Goal: Information Seeking & Learning: Compare options

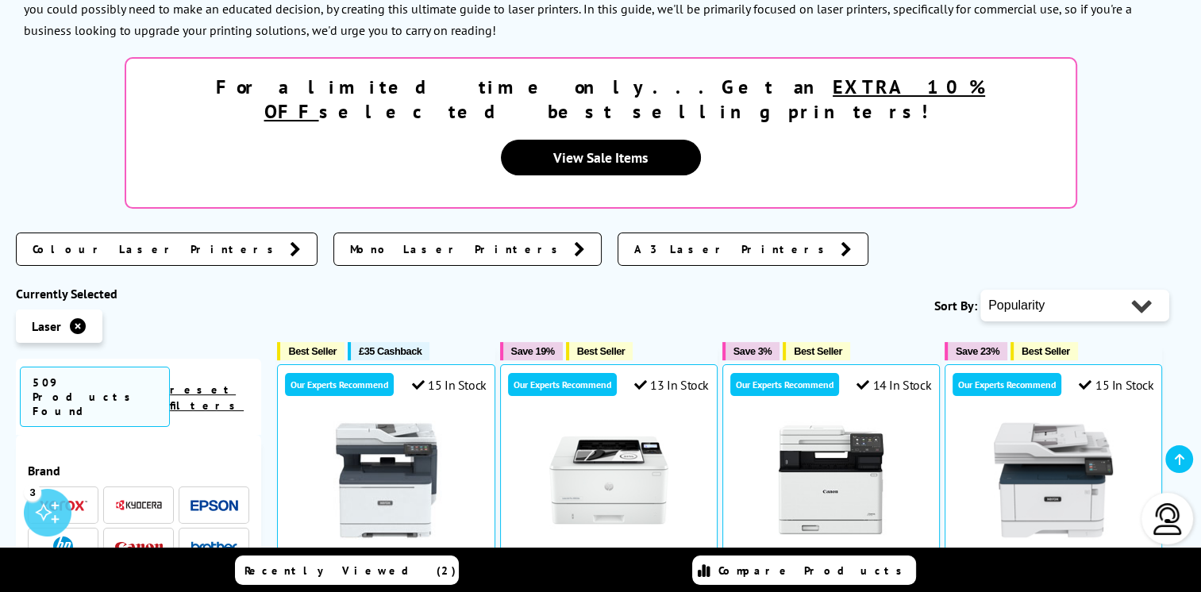
scroll to position [317, 0]
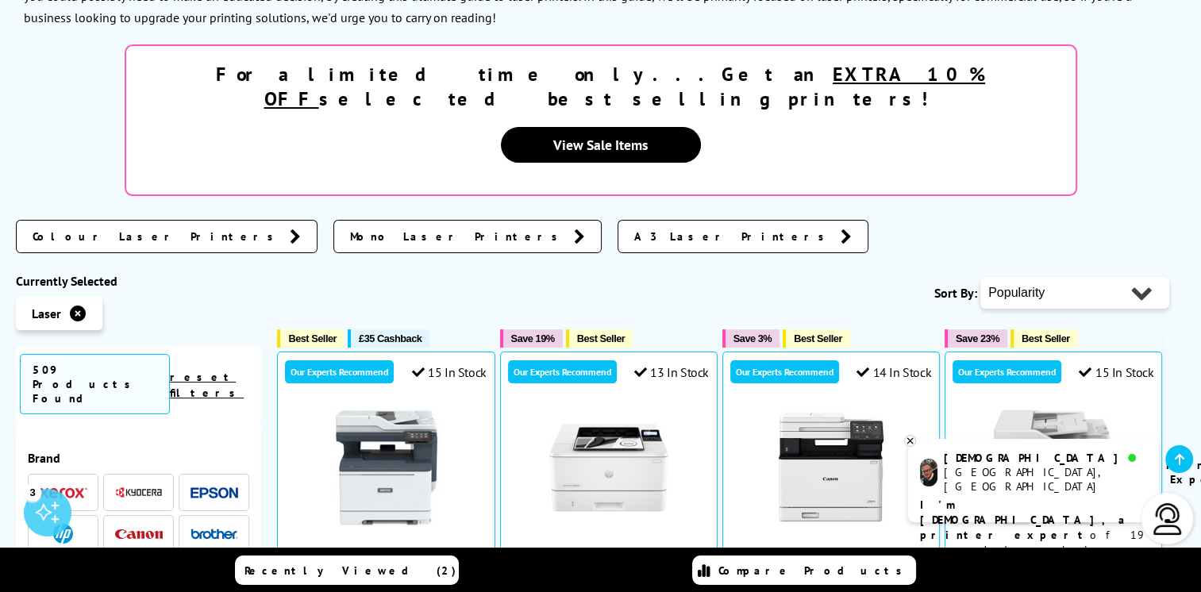
click at [350, 229] on span "Mono Laser Printers" at bounding box center [458, 237] width 216 height 16
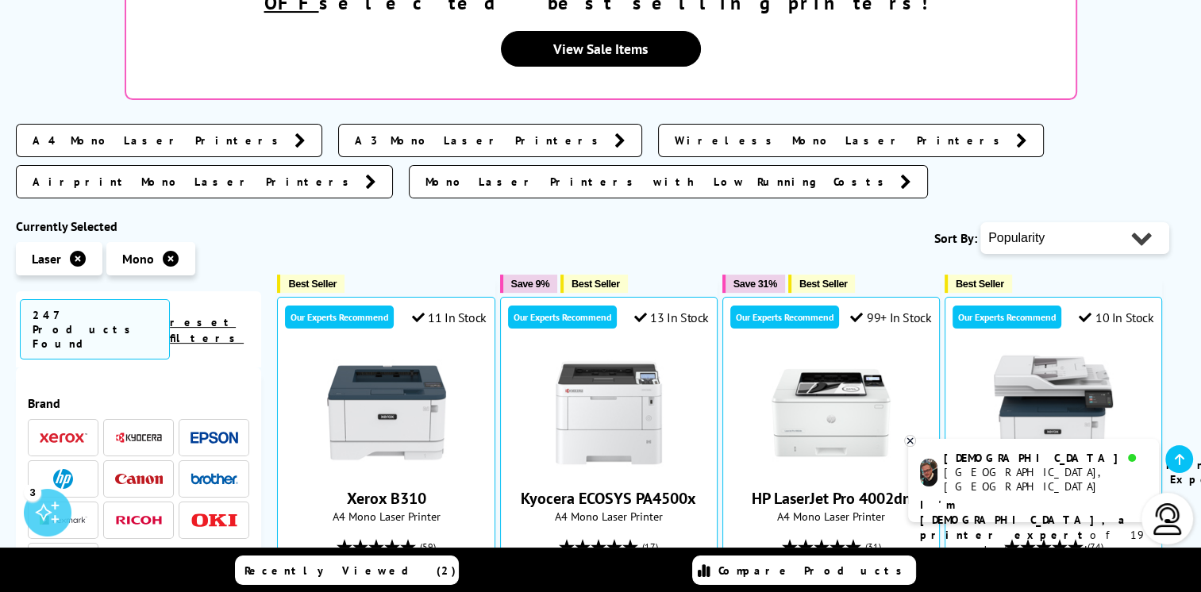
scroll to position [555, 0]
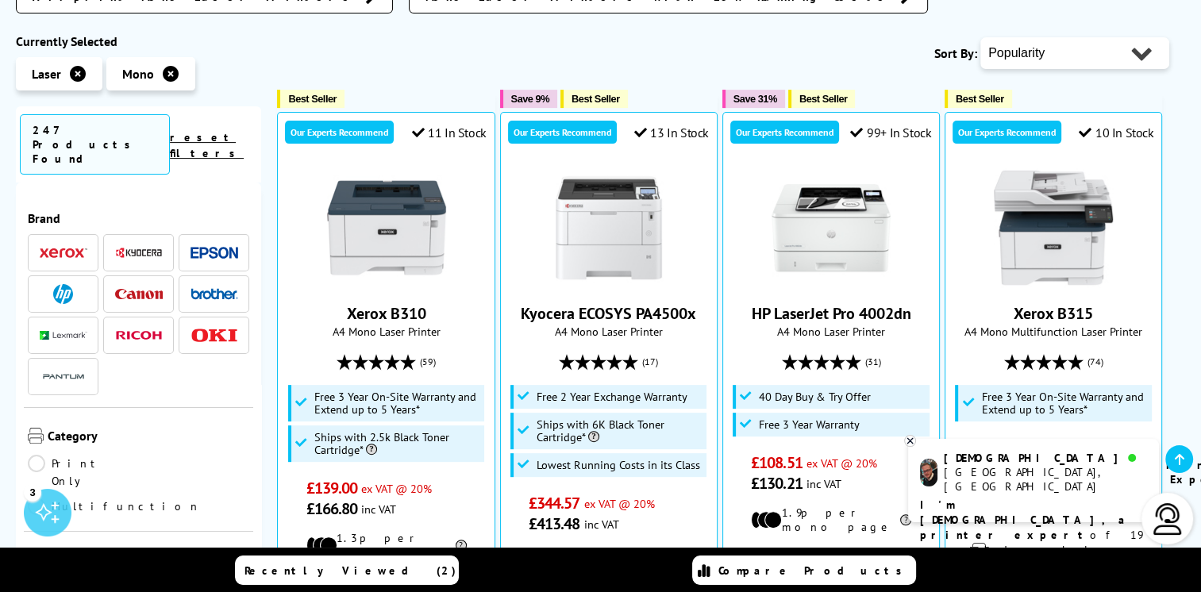
click at [66, 284] on img at bounding box center [63, 294] width 20 height 20
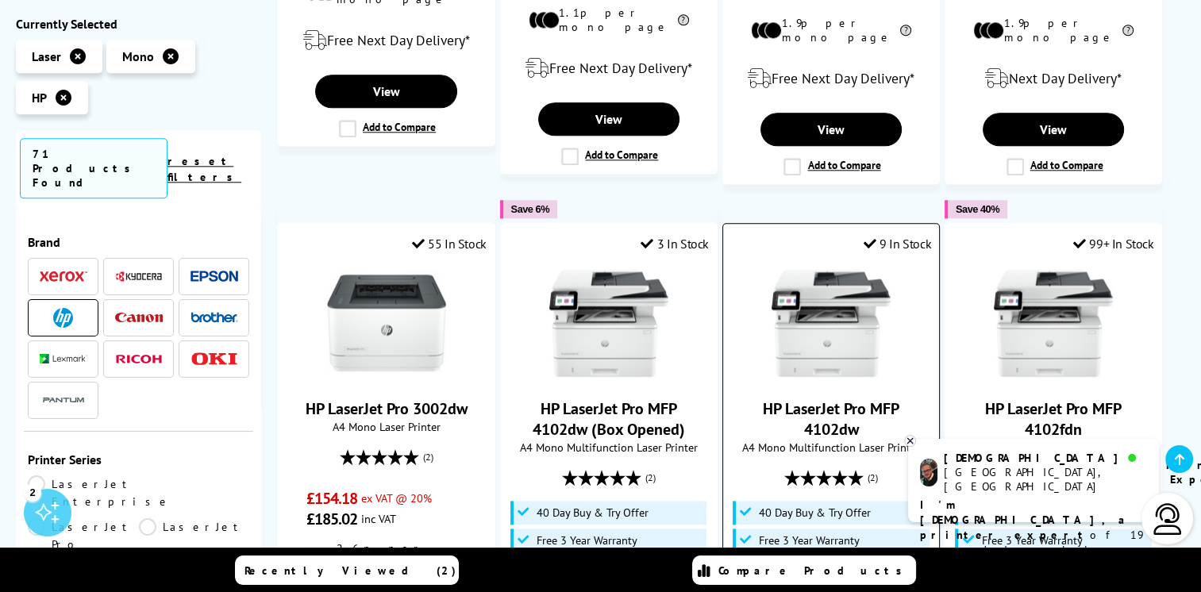
scroll to position [1905, 0]
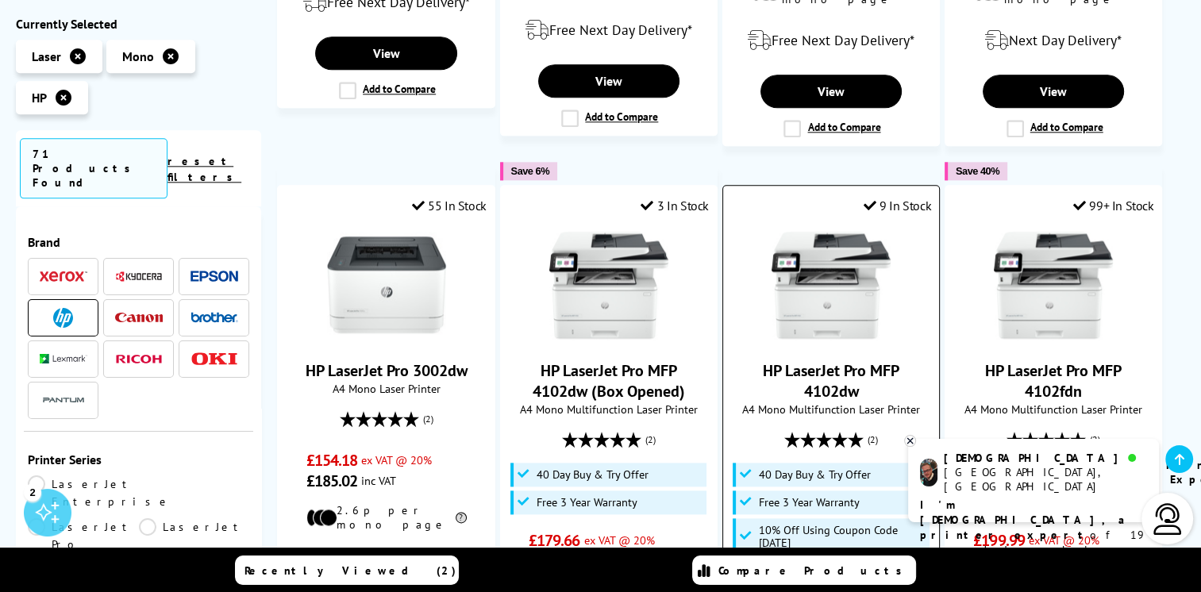
click at [816, 360] on link "HP LaserJet Pro MFP 4102dw" at bounding box center [831, 380] width 136 height 41
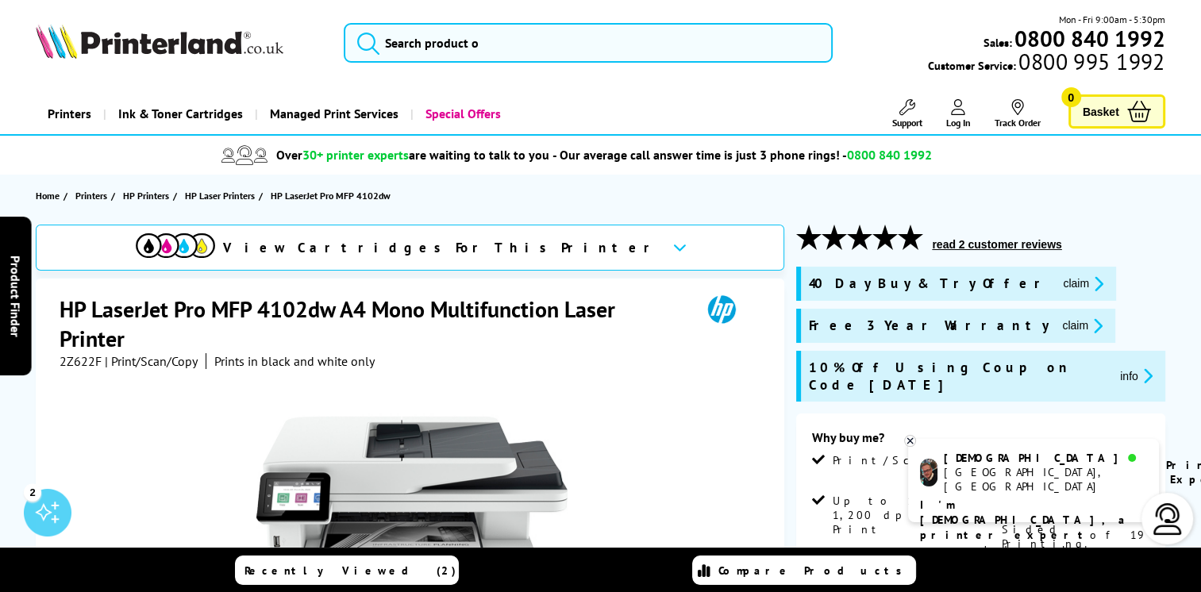
click at [1009, 240] on button "read 2 customer reviews" at bounding box center [996, 244] width 139 height 14
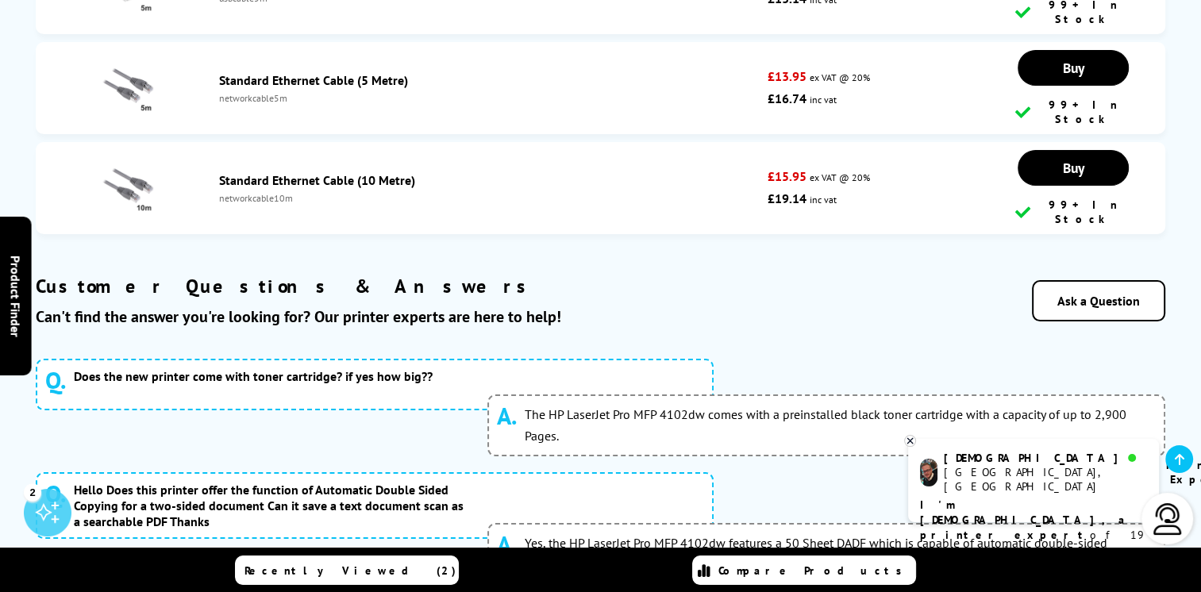
scroll to position [6000, 0]
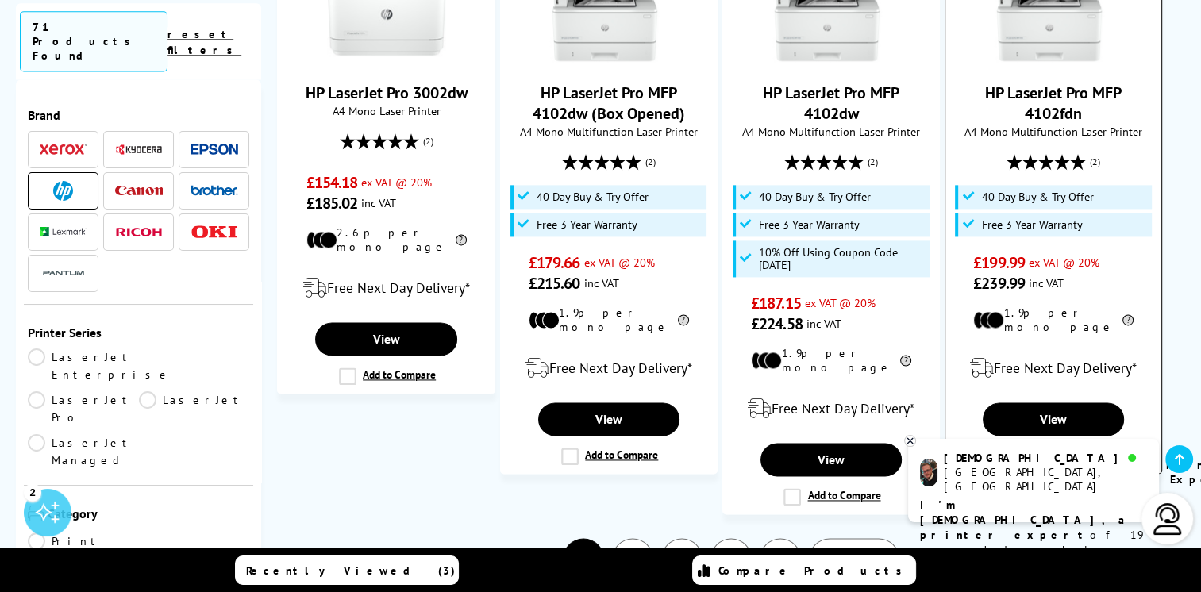
scroll to position [2238, 0]
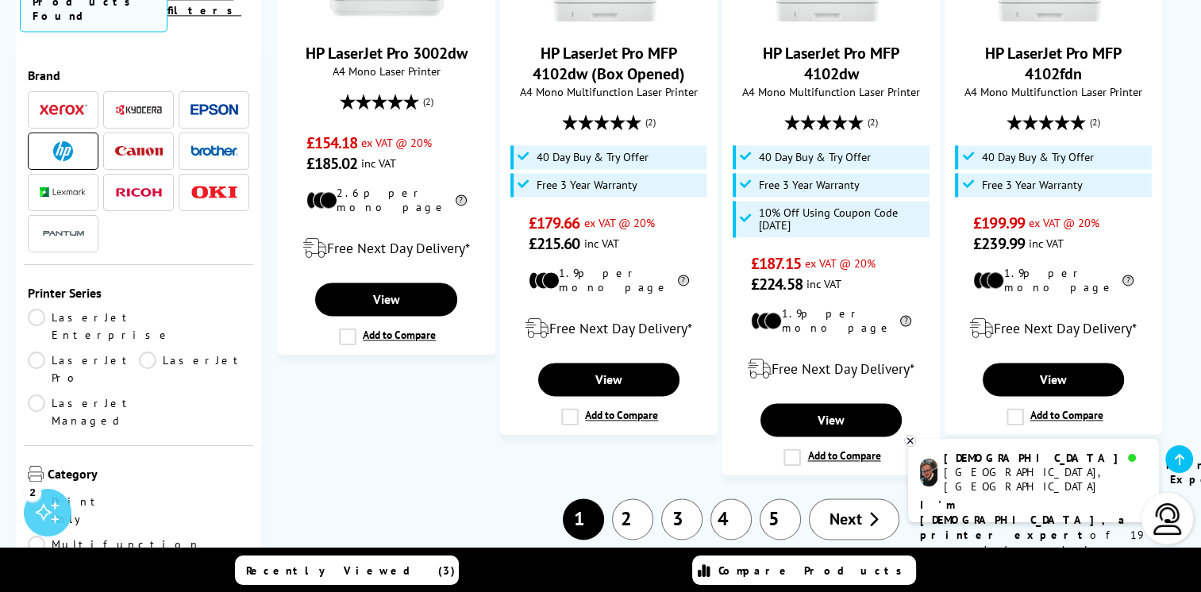
click at [633, 498] on link "2" at bounding box center [632, 518] width 41 height 41
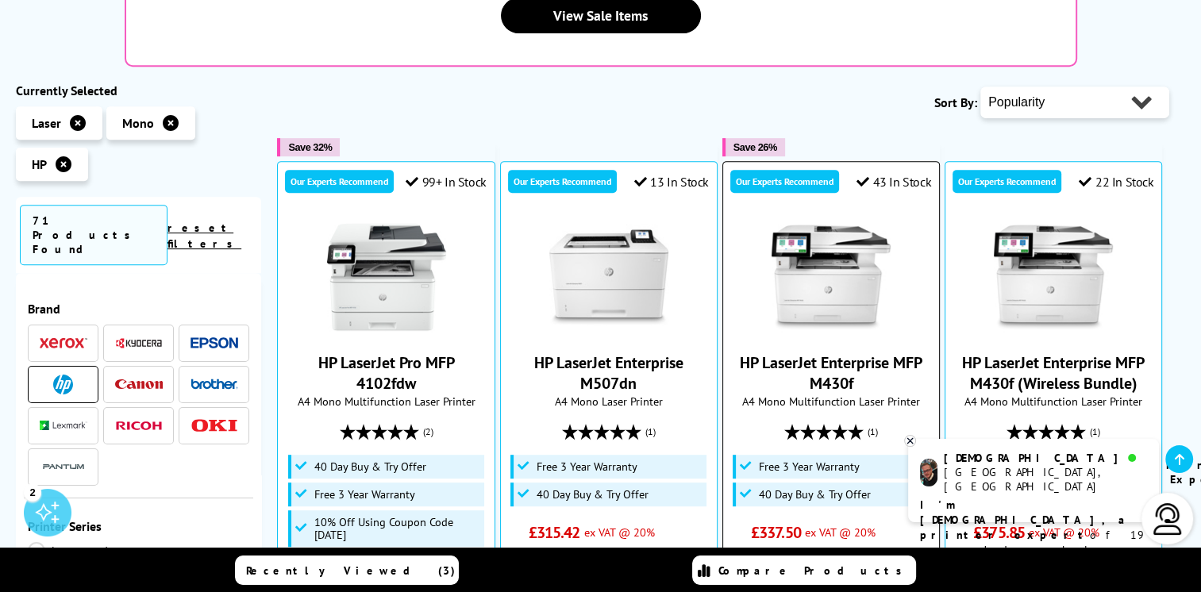
scroll to position [714, 0]
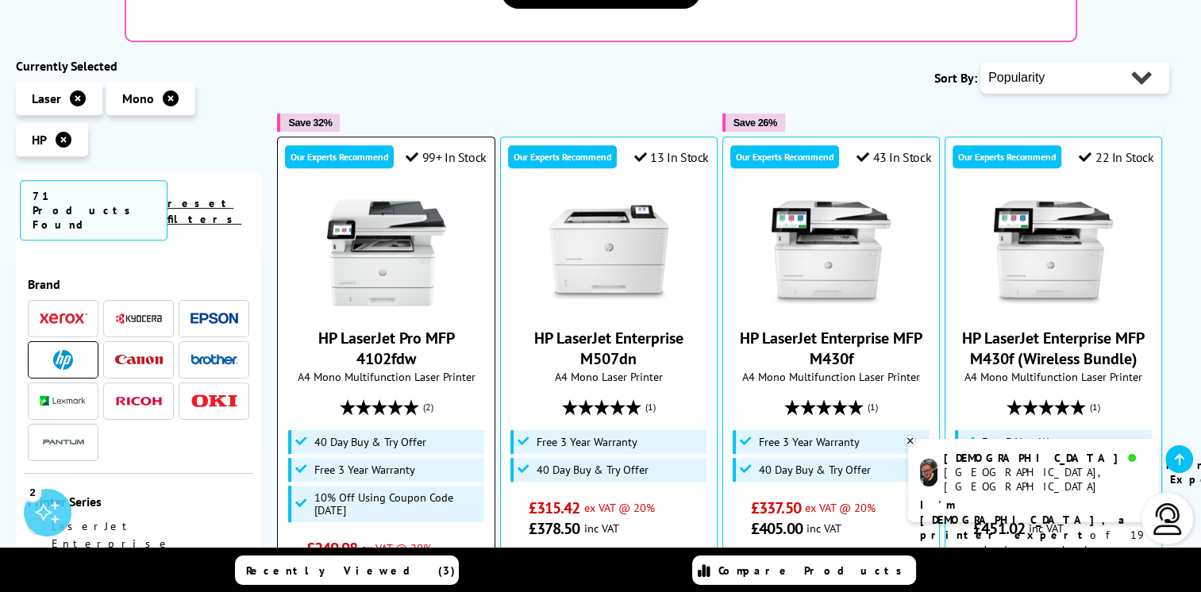
click at [398, 328] on link "HP LaserJet Pro MFP 4102fdw" at bounding box center [386, 348] width 136 height 41
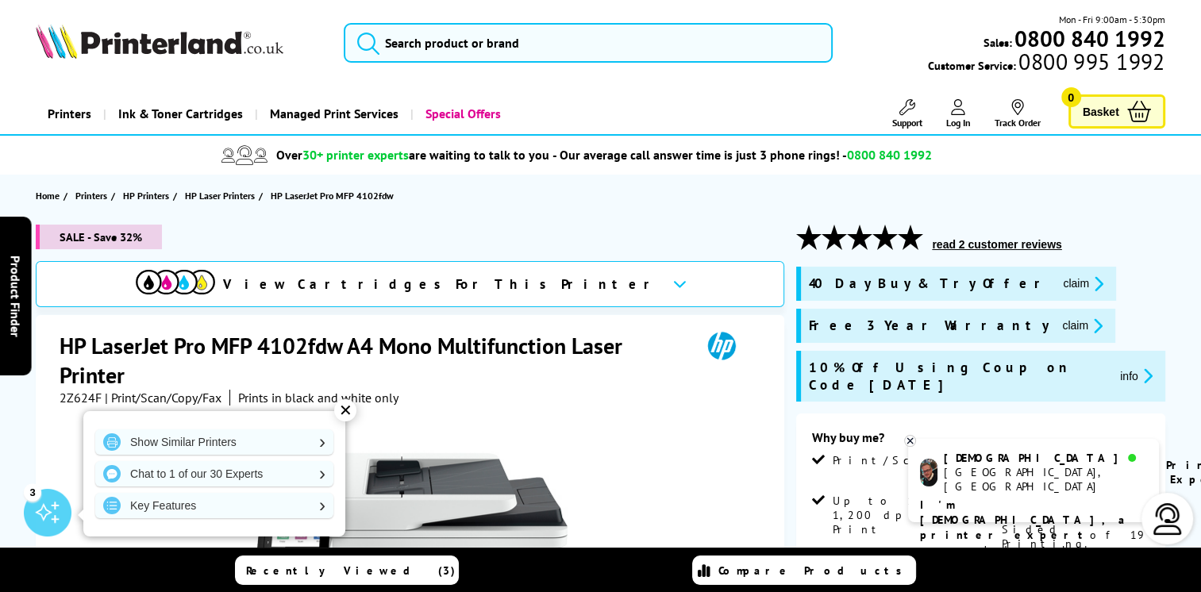
click at [984, 241] on button "read 2 customer reviews" at bounding box center [996, 244] width 139 height 14
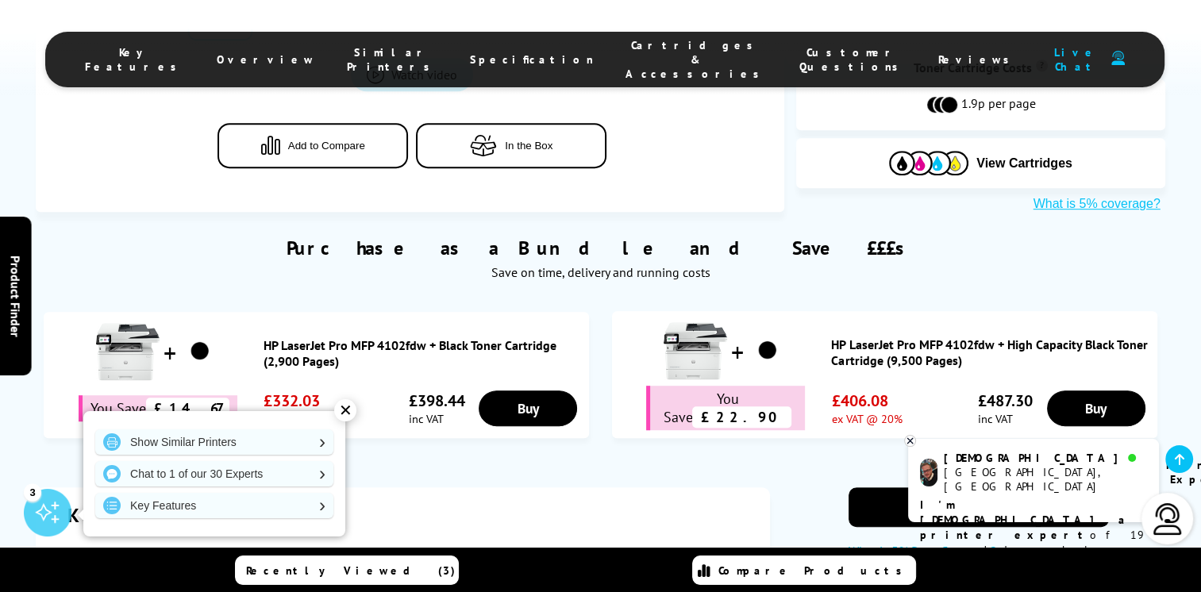
scroll to position [873, 0]
